Goal: Transaction & Acquisition: Purchase product/service

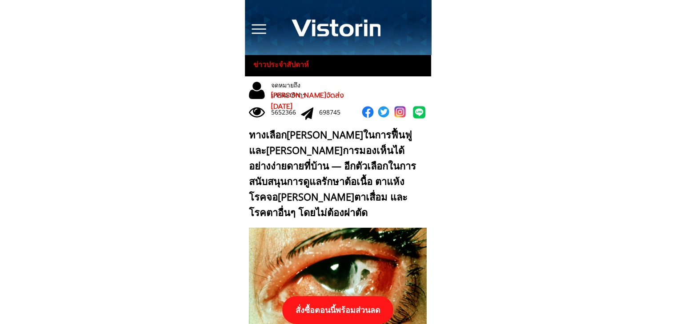
click at [339, 300] on p "สั่งซื้อตอนนี้พร้อมส่วนลด" at bounding box center [337, 310] width 111 height 28
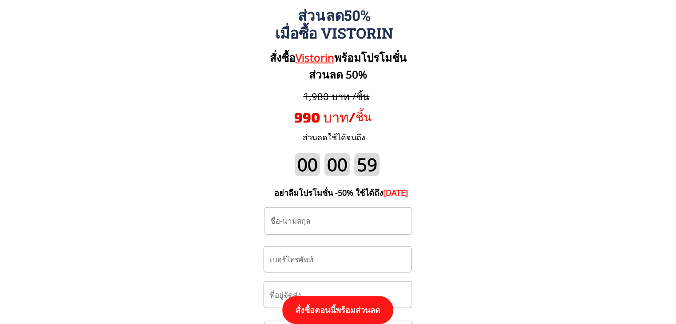
scroll to position [9314, 0]
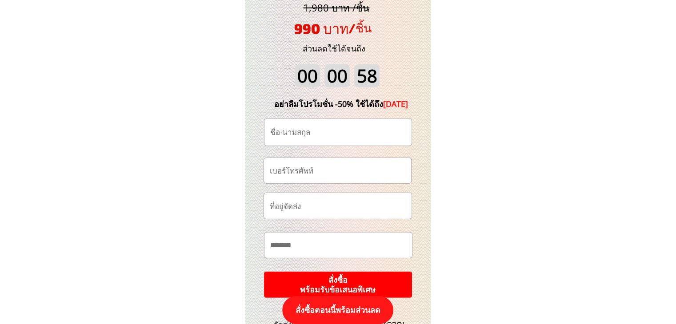
click at [334, 179] on input "tel" at bounding box center [337, 170] width 140 height 25
paste input "0898046944"
type input "0898046944"
click at [303, 139] on input "text" at bounding box center [338, 132] width 140 height 27
type input "[PERSON_NAME] เทพพิบาล"
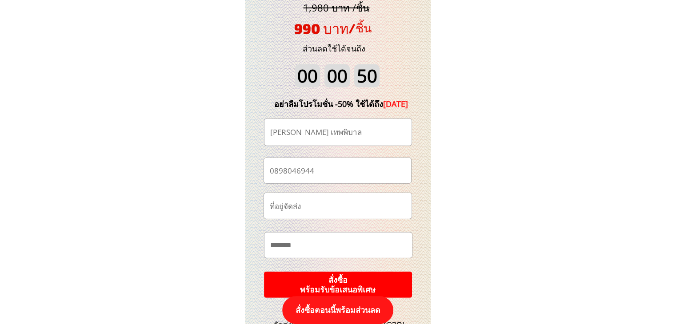
click at [288, 247] on input "text" at bounding box center [338, 245] width 140 height 25
paste input "*****"
paste input "**********"
type input "**********"
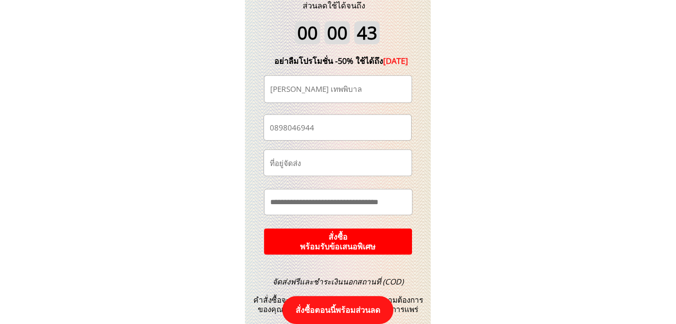
scroll to position [9402, 0]
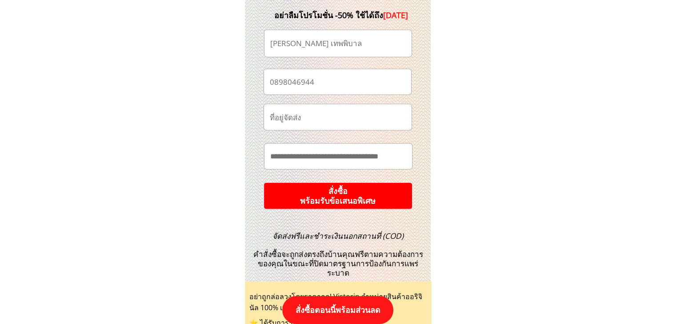
click at [377, 209] on p "สั่งซื้อ พร้อมรับข้อเสนอพิเศษ" at bounding box center [338, 196] width 154 height 27
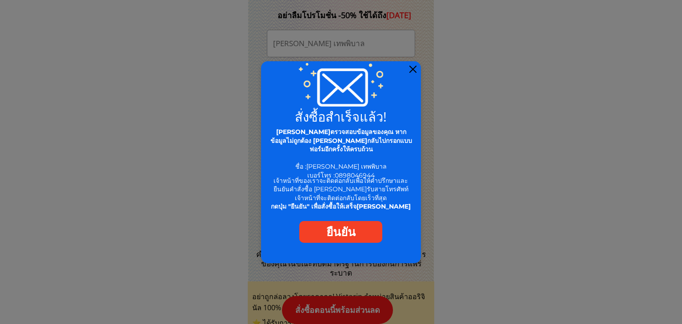
drag, startPoint x: 410, startPoint y: 69, endPoint x: 352, endPoint y: 5, distance: 85.8
click at [410, 68] on div at bounding box center [413, 69] width 7 height 7
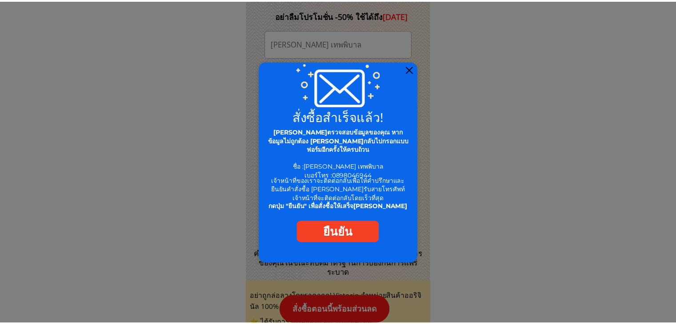
scroll to position [9402, 0]
